Goal: Information Seeking & Learning: Learn about a topic

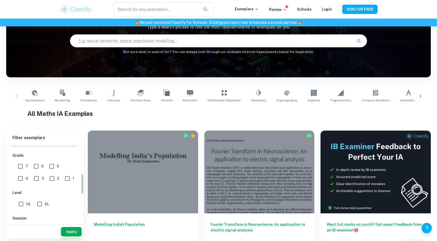
scroll to position [98, 0]
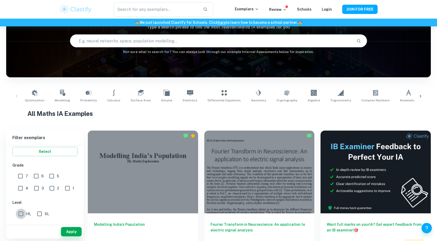
click at [20, 215] on input "HL" at bounding box center [21, 213] width 10 height 10
checkbox input "true"
click at [20, 177] on input "7" at bounding box center [20, 176] width 10 height 10
checkbox input "true"
click at [75, 226] on div "Apply" at bounding box center [45, 231] width 78 height 13
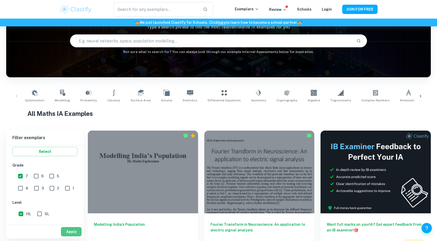
click at [75, 227] on button "Apply" at bounding box center [71, 231] width 21 height 9
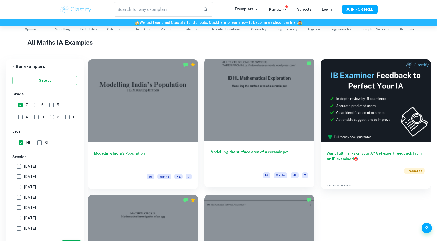
scroll to position [111, 0]
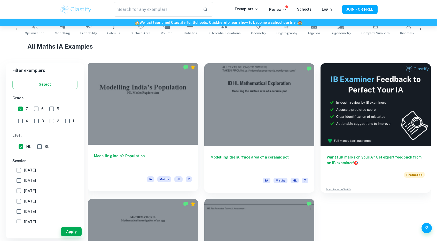
click at [126, 156] on h6 "Modelling India’s Population" at bounding box center [143, 161] width 98 height 17
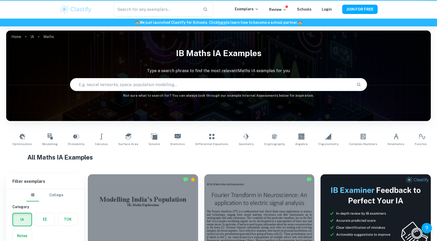
scroll to position [111, 0]
